Goal: Entertainment & Leisure: Browse casually

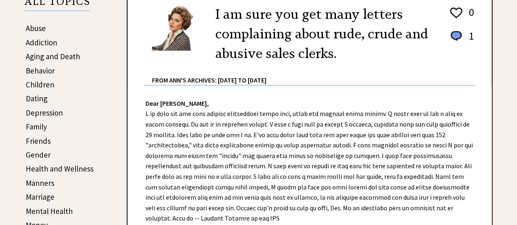
scroll to position [162, 0]
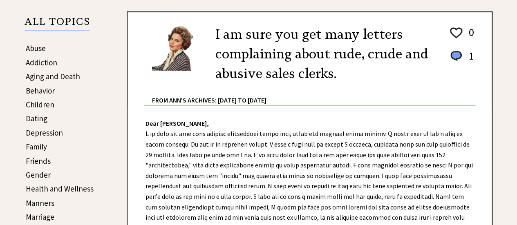
click at [36, 145] on link "Family" at bounding box center [36, 147] width 21 height 10
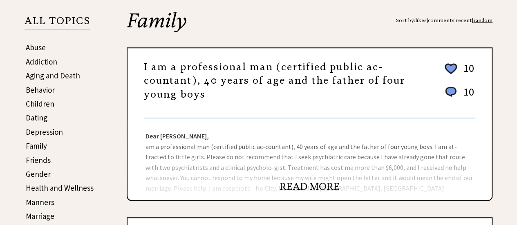
scroll to position [163, 0]
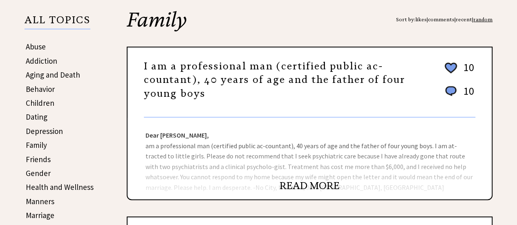
click at [300, 180] on link "READ MORE" at bounding box center [309, 186] width 60 height 12
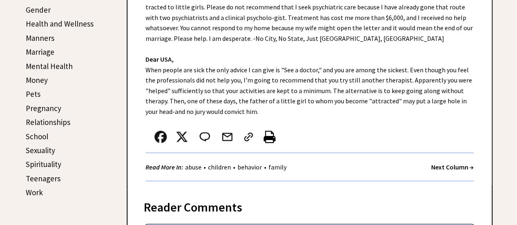
scroll to position [368, 0]
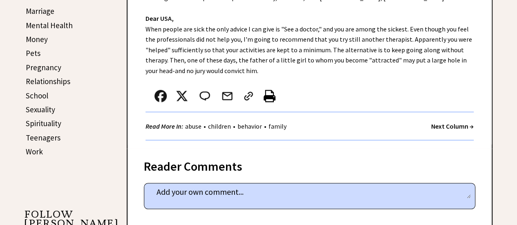
click at [444, 125] on strong "Next Column →" at bounding box center [452, 126] width 42 height 8
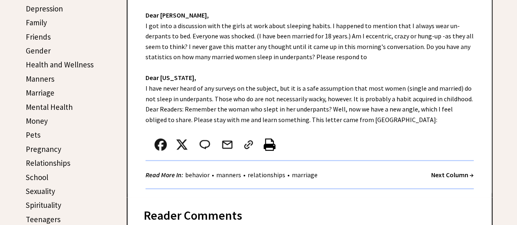
scroll to position [327, 0]
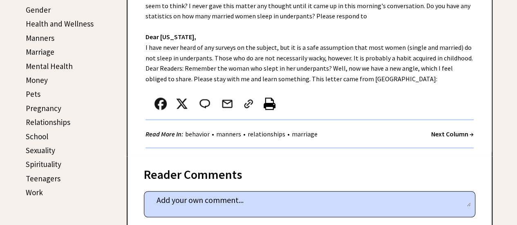
click at [448, 133] on strong "Next Column →" at bounding box center [452, 134] width 42 height 8
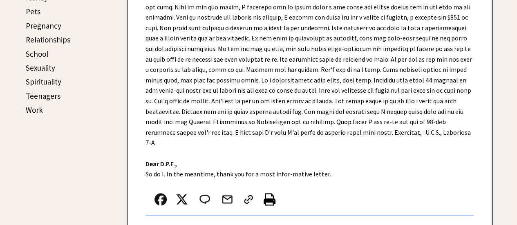
scroll to position [408, 0]
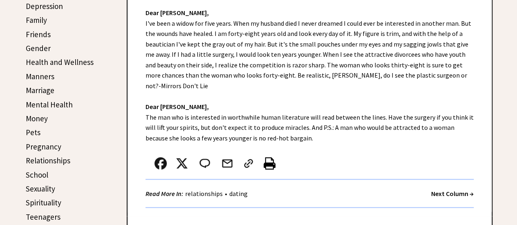
scroll to position [286, 0]
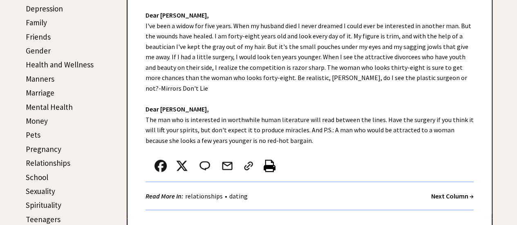
click at [449, 192] on strong "Next Column →" at bounding box center [452, 196] width 42 height 8
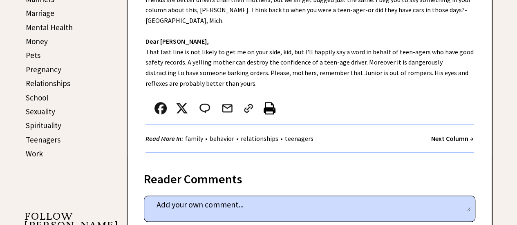
scroll to position [366, 0]
click at [458, 134] on strong "Next Column →" at bounding box center [452, 138] width 42 height 8
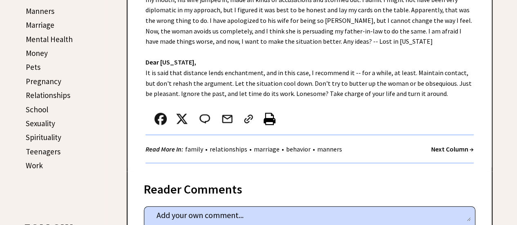
scroll to position [368, 0]
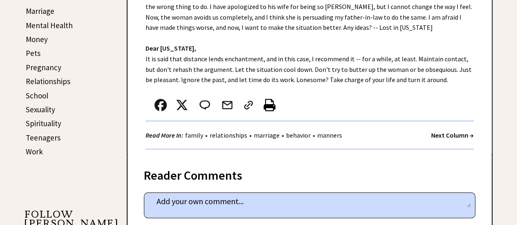
click at [432, 137] on strong "Next Column →" at bounding box center [452, 135] width 42 height 8
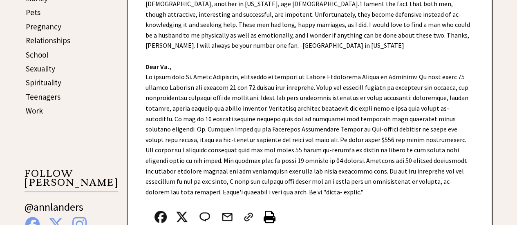
scroll to position [449, 0]
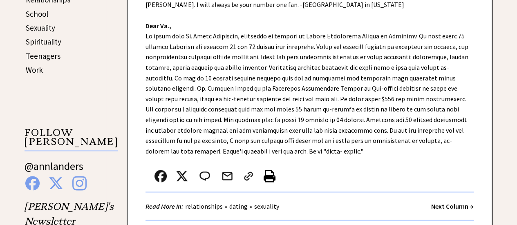
click at [439, 202] on strong "Next Column →" at bounding box center [452, 206] width 42 height 8
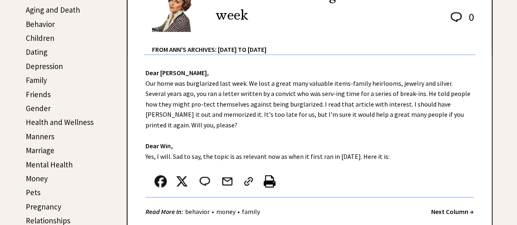
scroll to position [243, 0]
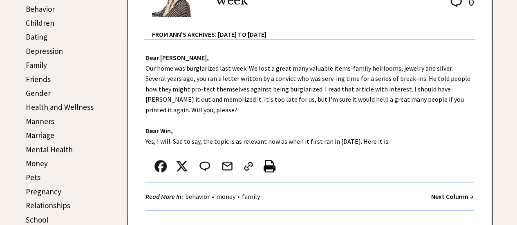
click at [453, 192] on strong "Next Column →" at bounding box center [452, 196] width 42 height 8
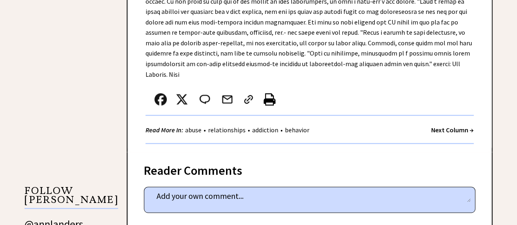
scroll to position [653, 0]
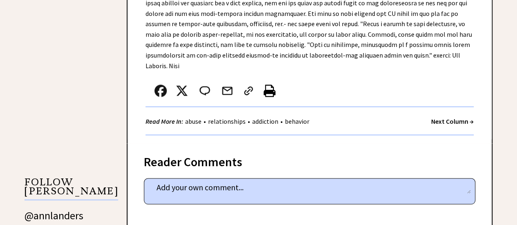
click at [447, 107] on div "Read More In: abuse • relationships • addiction • behavior Next Column →" at bounding box center [309, 121] width 328 height 28
click at [447, 117] on strong "Next Column →" at bounding box center [452, 121] width 42 height 8
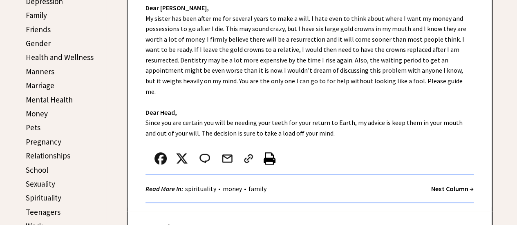
scroll to position [286, 0]
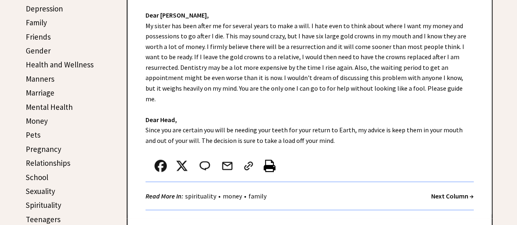
click at [456, 192] on strong "Next Column →" at bounding box center [452, 196] width 42 height 8
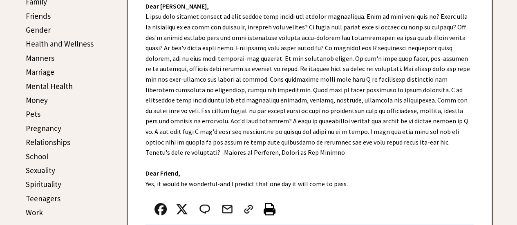
scroll to position [327, 0]
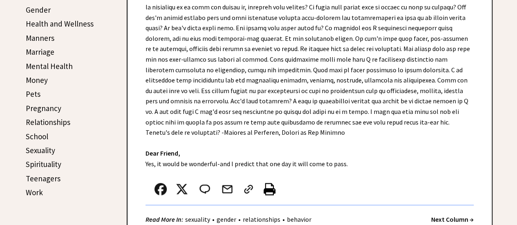
click at [451, 218] on strong "Next Column →" at bounding box center [452, 219] width 42 height 8
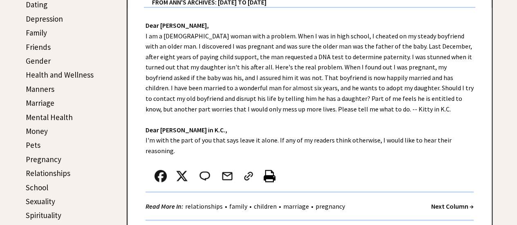
scroll to position [286, 0]
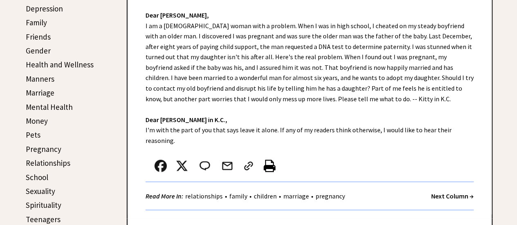
click at [457, 192] on strong "Next Column →" at bounding box center [452, 196] width 42 height 8
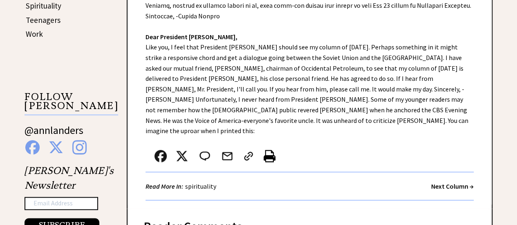
scroll to position [490, 0]
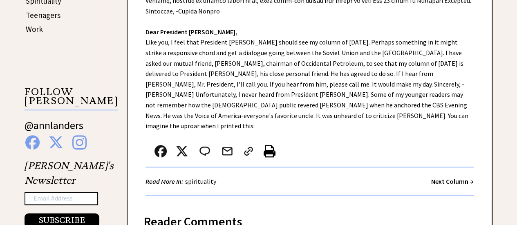
click at [455, 177] on strong "Next Column →" at bounding box center [452, 181] width 42 height 8
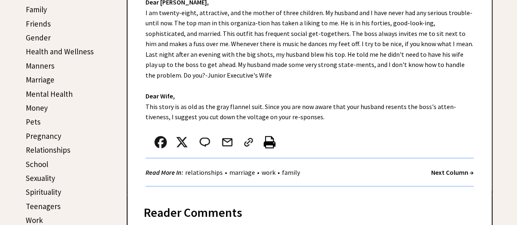
scroll to position [327, 0]
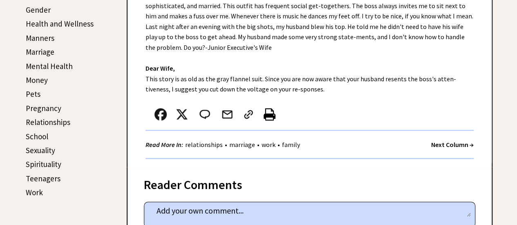
click at [457, 144] on strong "Next Column →" at bounding box center [452, 144] width 42 height 8
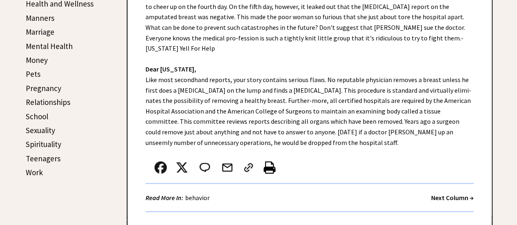
scroll to position [368, 0]
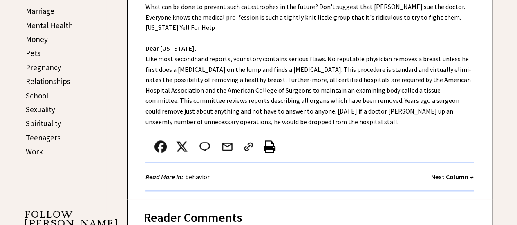
click at [440, 173] on strong "Next Column →" at bounding box center [452, 177] width 42 height 8
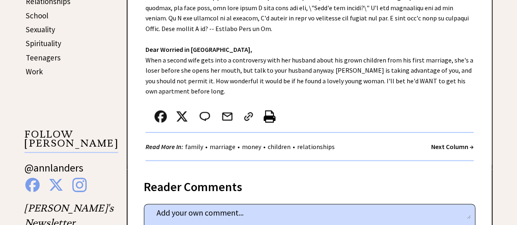
scroll to position [448, 0]
click at [450, 147] on strong "Next Column →" at bounding box center [452, 147] width 42 height 8
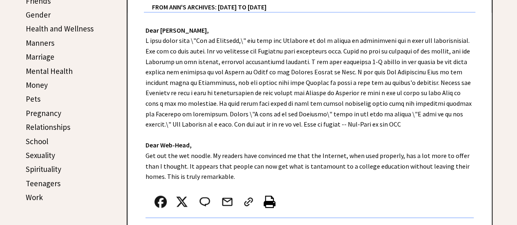
scroll to position [327, 0]
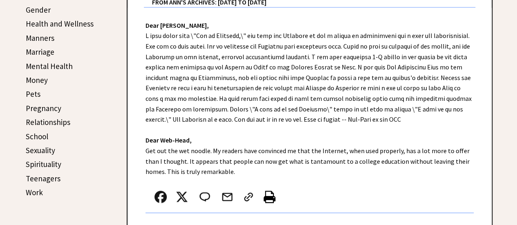
click at [451, 223] on strong "Next Column →" at bounding box center [452, 227] width 42 height 8
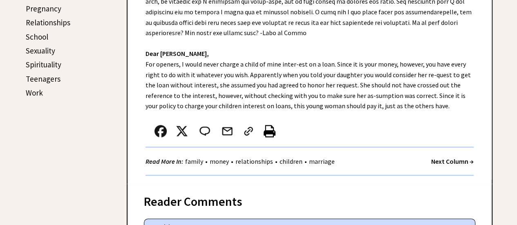
scroll to position [449, 0]
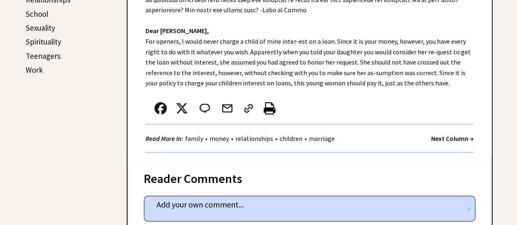
click at [465, 135] on strong "Next Column →" at bounding box center [452, 138] width 42 height 8
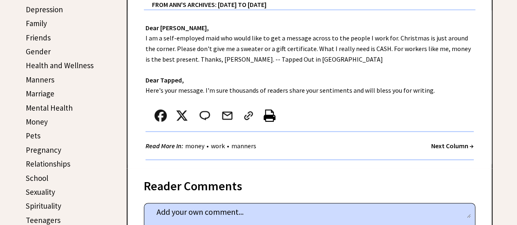
scroll to position [286, 0]
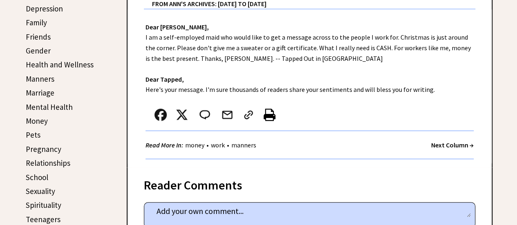
click at [434, 146] on strong "Next Column →" at bounding box center [452, 145] width 42 height 8
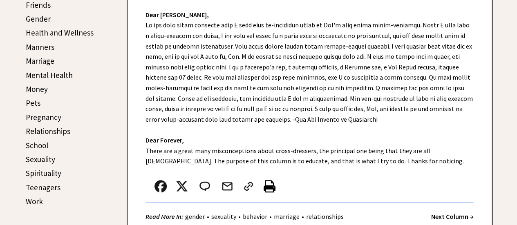
scroll to position [327, 0]
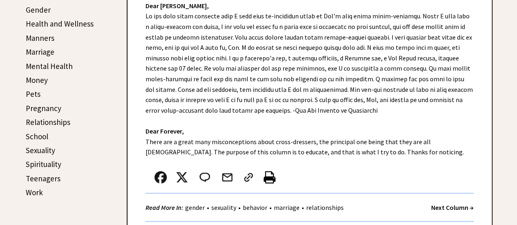
click at [442, 203] on strong "Next Column →" at bounding box center [452, 207] width 42 height 8
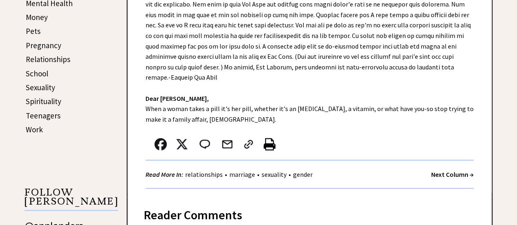
scroll to position [408, 0]
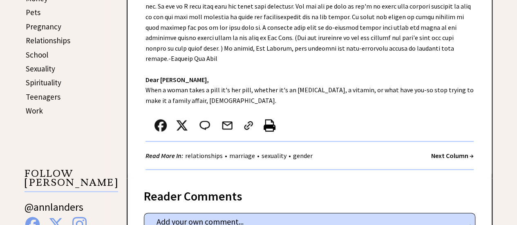
click at [457, 152] on strong "Next Column →" at bounding box center [452, 156] width 42 height 8
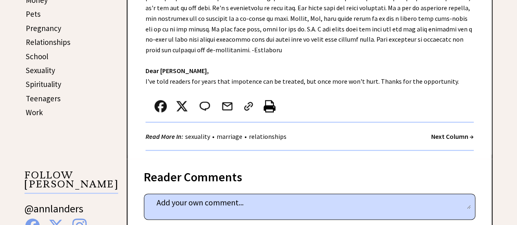
scroll to position [449, 0]
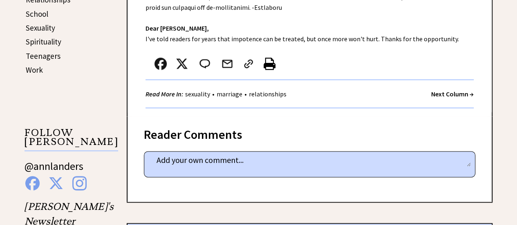
click at [447, 90] on strong "Next Column →" at bounding box center [452, 94] width 42 height 8
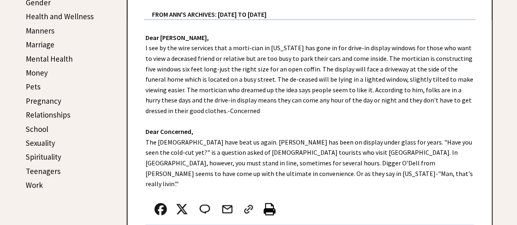
scroll to position [368, 0]
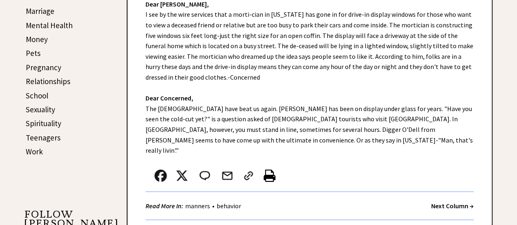
click at [459, 202] on strong "Next Column →" at bounding box center [452, 206] width 42 height 8
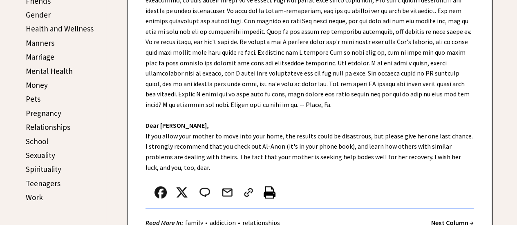
scroll to position [327, 0]
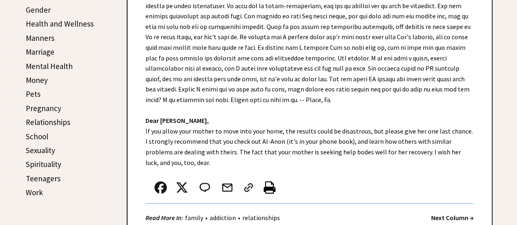
click at [447, 216] on strong "Next Column →" at bounding box center [452, 218] width 42 height 8
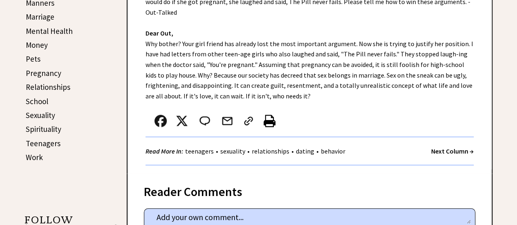
scroll to position [368, 0]
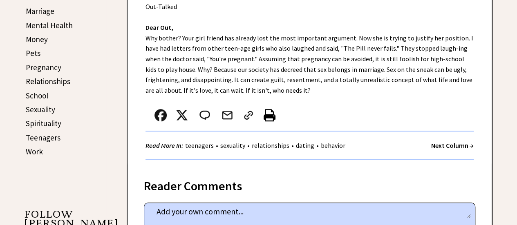
click at [449, 141] on strong "Next Column →" at bounding box center [452, 145] width 42 height 8
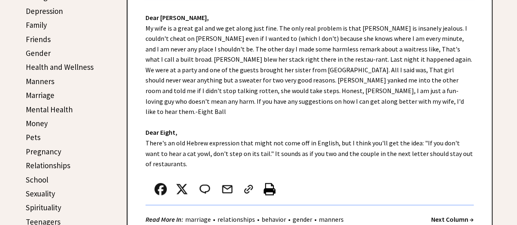
scroll to position [286, 0]
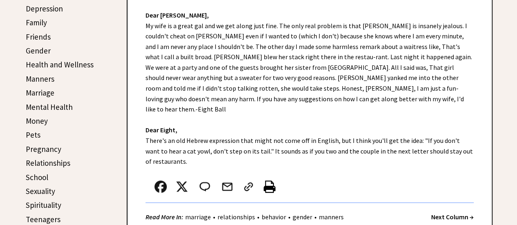
click at [444, 213] on strong "Next Column →" at bounding box center [452, 217] width 42 height 8
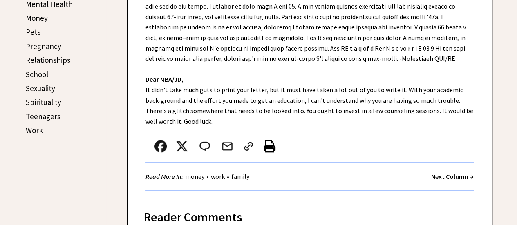
scroll to position [408, 0]
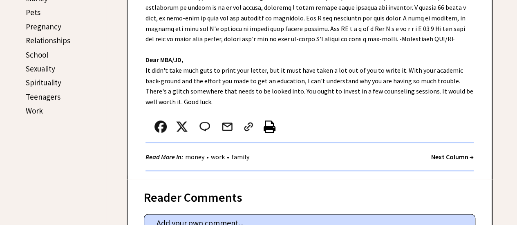
click at [461, 148] on div "Read More In: money • work • family Next Column →" at bounding box center [309, 157] width 328 height 28
click at [457, 154] on strong "Next Column →" at bounding box center [452, 157] width 42 height 8
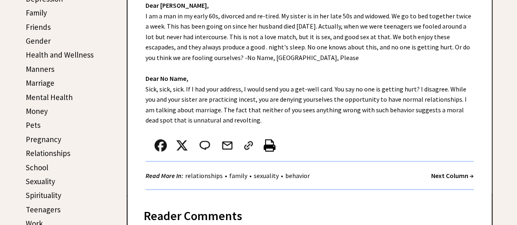
scroll to position [327, 0]
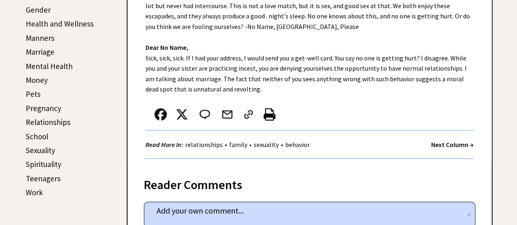
click at [446, 142] on strong "Next Column →" at bounding box center [452, 144] width 42 height 8
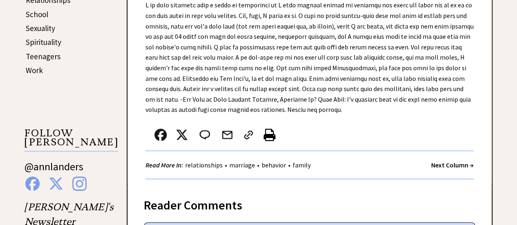
scroll to position [449, 0]
click at [443, 161] on strong "Next Column →" at bounding box center [452, 165] width 42 height 8
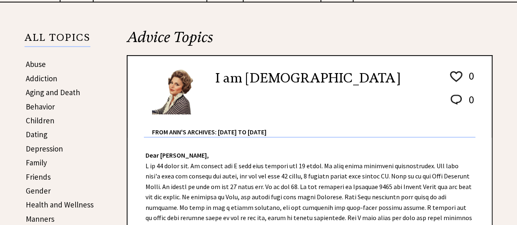
scroll to position [163, 0]
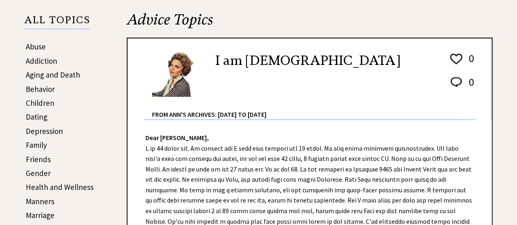
click at [41, 143] on link "Family" at bounding box center [36, 145] width 21 height 10
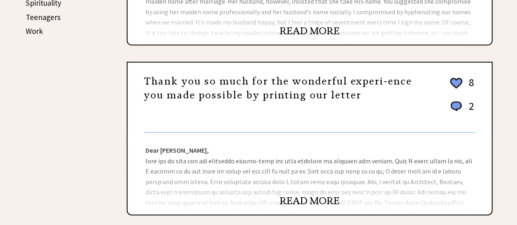
scroll to position [490, 0]
